Goal: Information Seeking & Learning: Learn about a topic

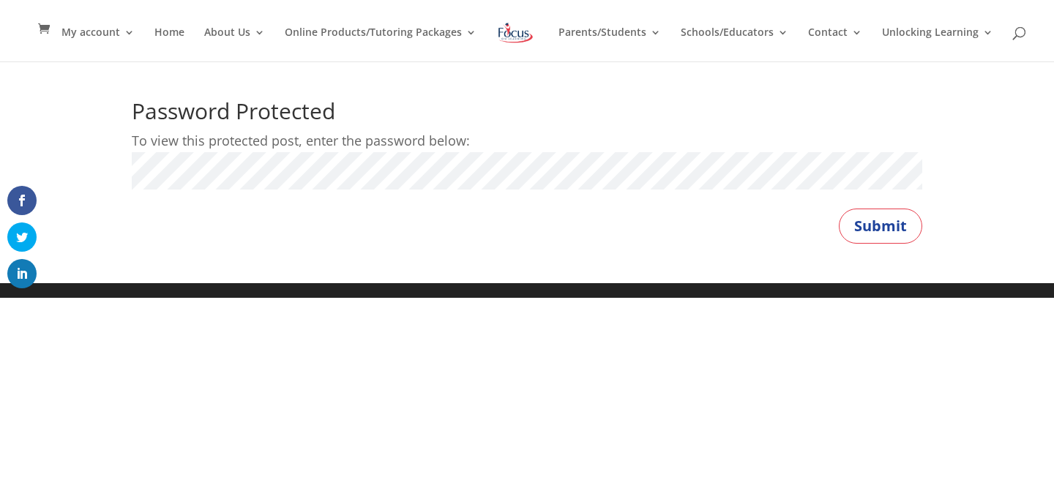
click at [652, 190] on p "Password:" at bounding box center [527, 177] width 790 height 50
click at [885, 218] on button "Submit" at bounding box center [879, 226] width 83 height 35
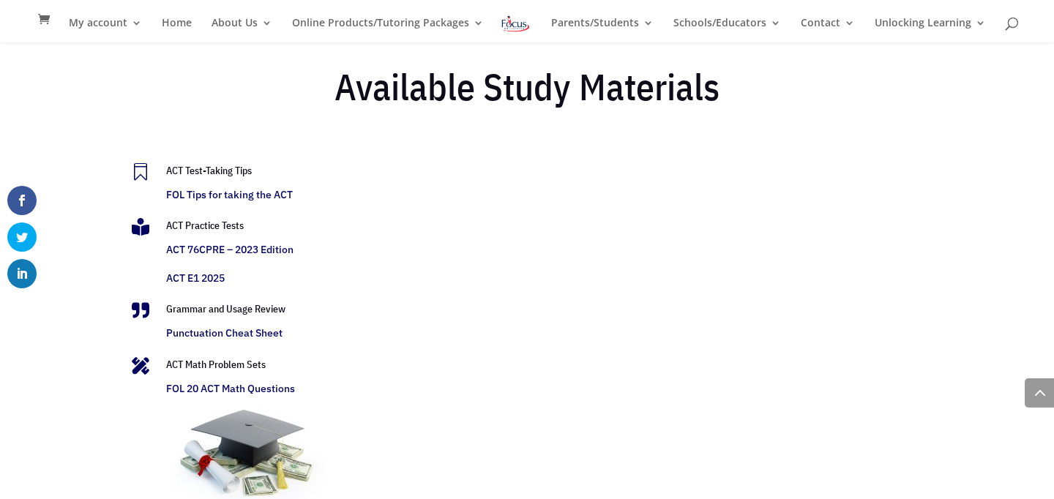
scroll to position [3018, 0]
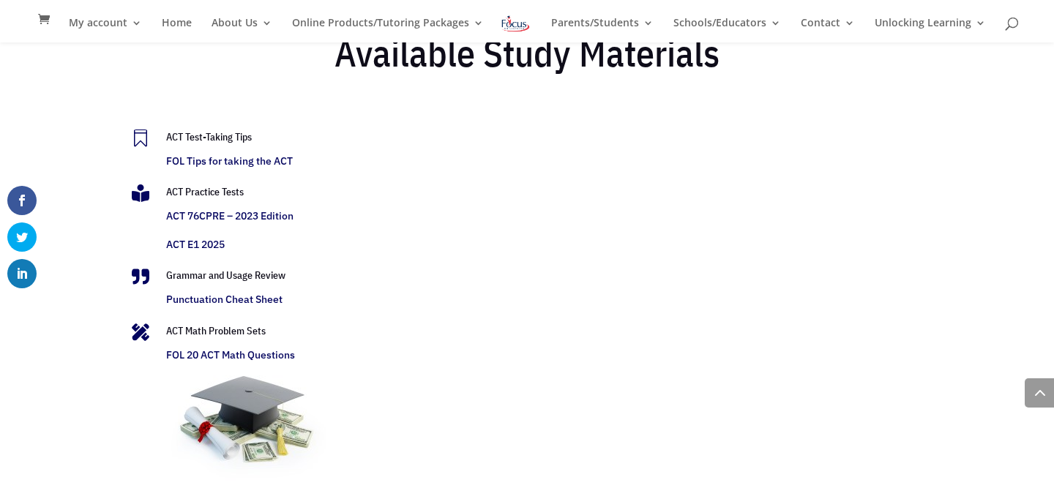
click at [255, 160] on link "FOL Tips for taking the ACT" at bounding box center [229, 160] width 127 height 13
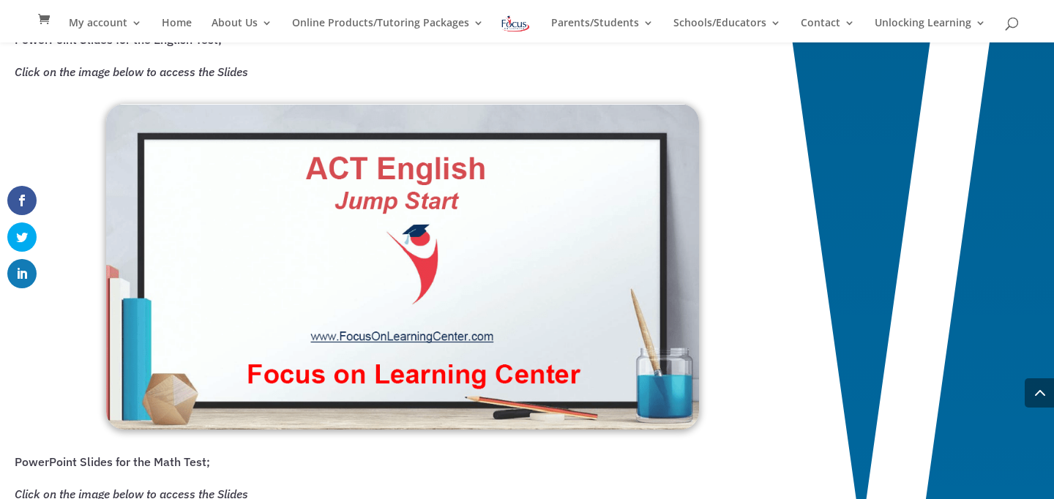
scroll to position [1095, 0]
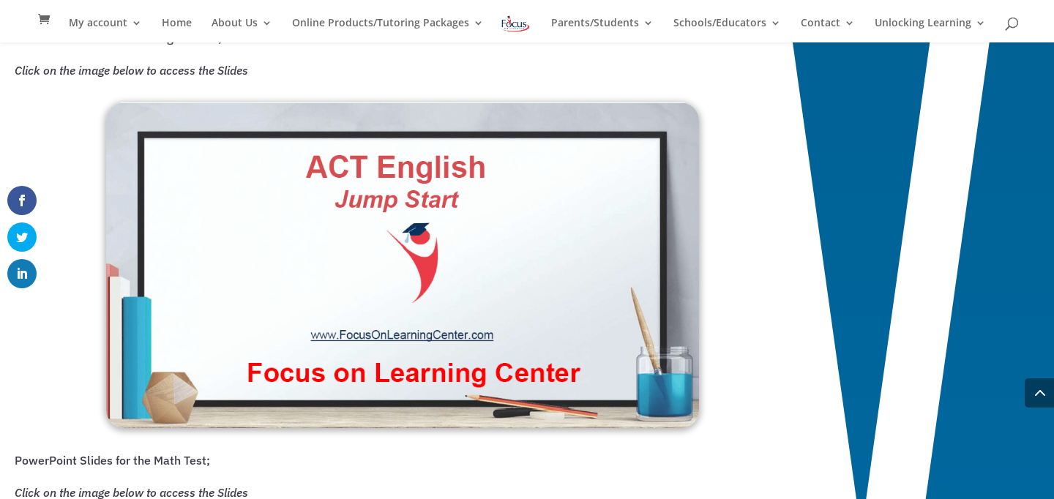
click at [372, 277] on img at bounding box center [402, 265] width 593 height 326
